Goal: Task Accomplishment & Management: Use online tool/utility

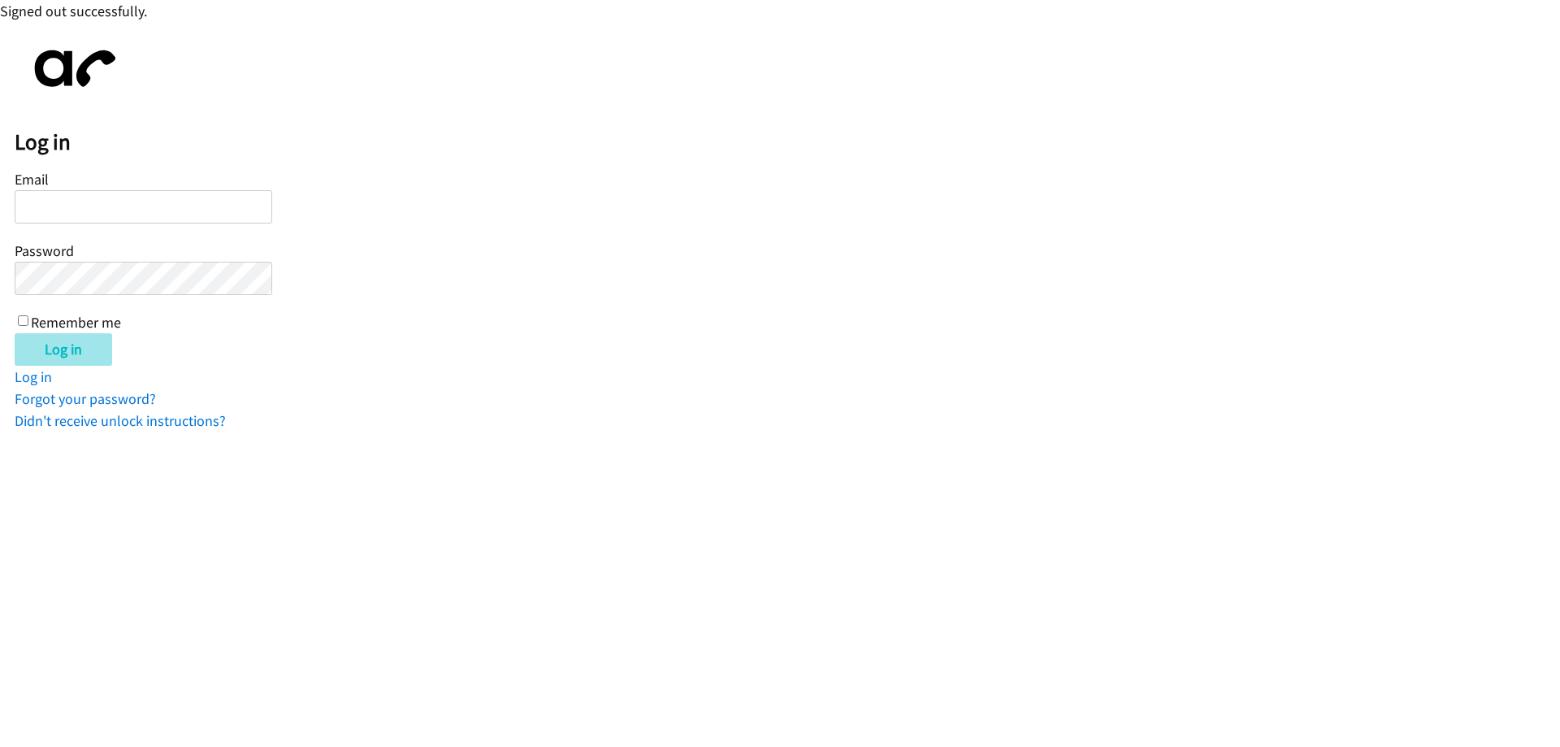
type input "[EMAIL_ADDRESS][DOMAIN_NAME]"
click at [70, 352] on input "Log in" at bounding box center [63, 349] width 97 height 32
type input "wmatias@lendingpoint.com"
click at [60, 338] on input "Log in" at bounding box center [63, 349] width 97 height 32
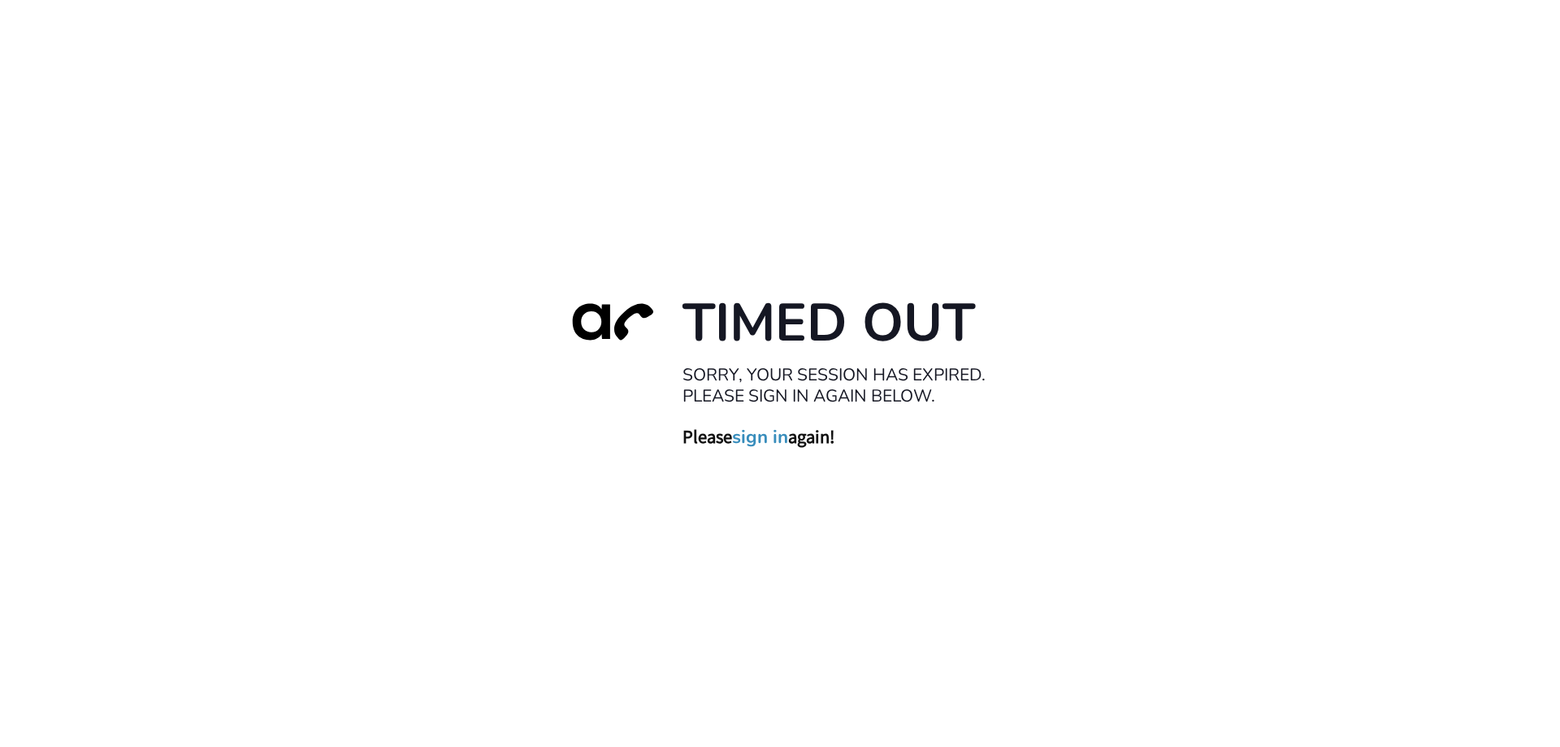
click at [775, 439] on link "sign in" at bounding box center [760, 436] width 56 height 23
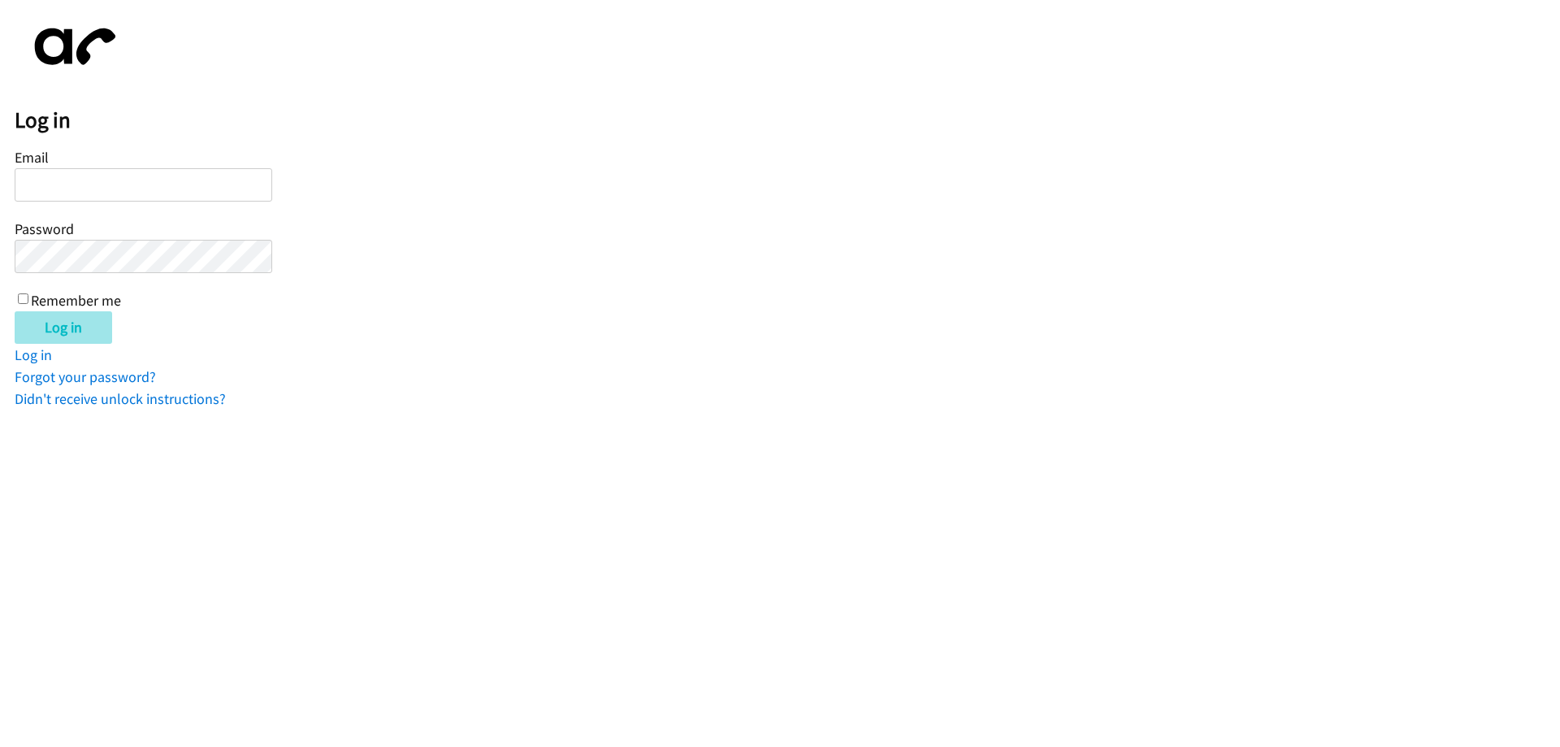
type input "[EMAIL_ADDRESS][DOMAIN_NAME]"
click at [78, 318] on input "Log in" at bounding box center [63, 327] width 97 height 32
